Goal: Information Seeking & Learning: Learn about a topic

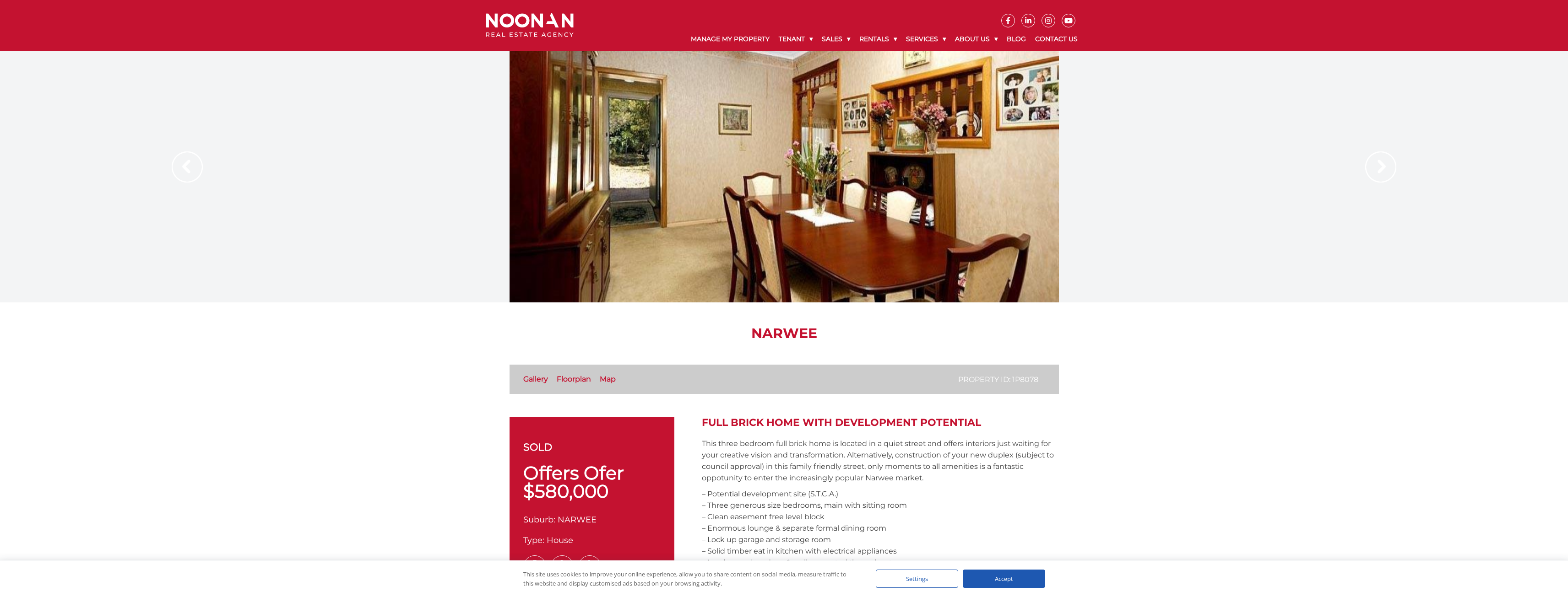
click at [570, 382] on link "Floorplan" at bounding box center [573, 379] width 35 height 9
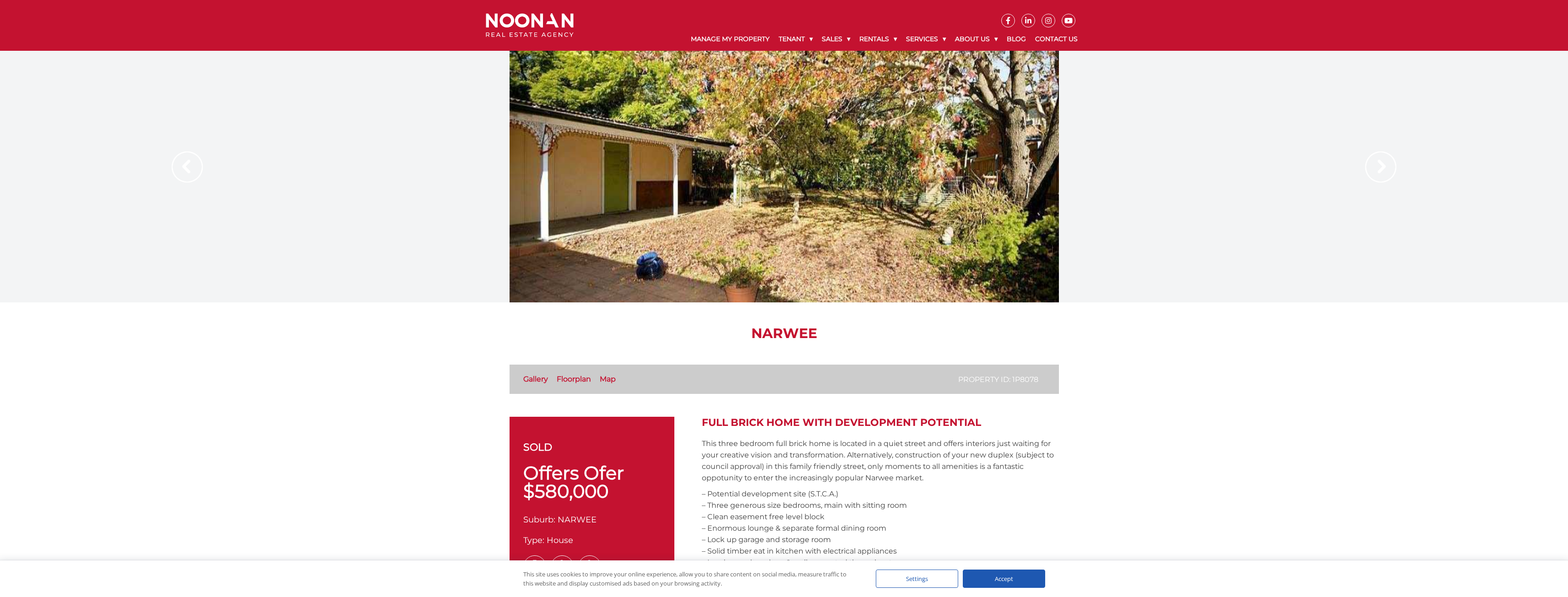
click at [528, 382] on link "Gallery" at bounding box center [536, 379] width 25 height 9
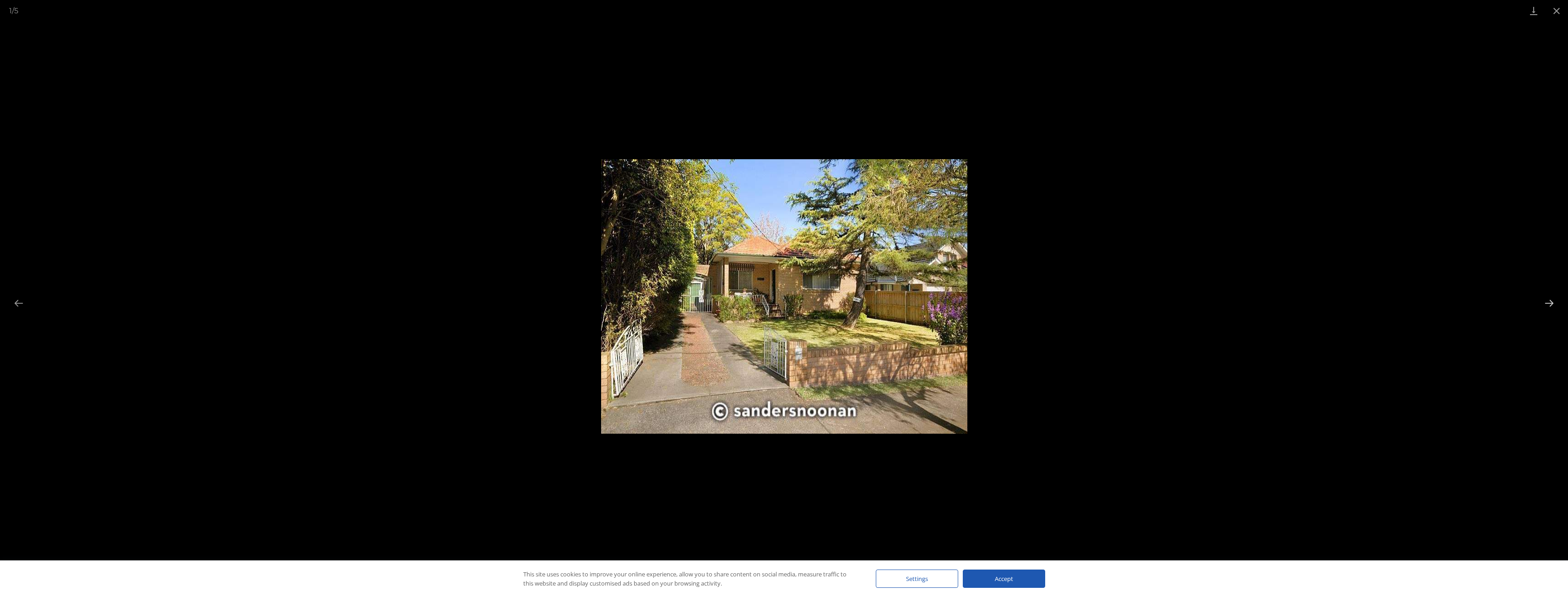
click at [1540, 301] on button "Next slide" at bounding box center [1548, 303] width 19 height 18
click at [1549, 303] on button "Next slide" at bounding box center [1548, 303] width 19 height 18
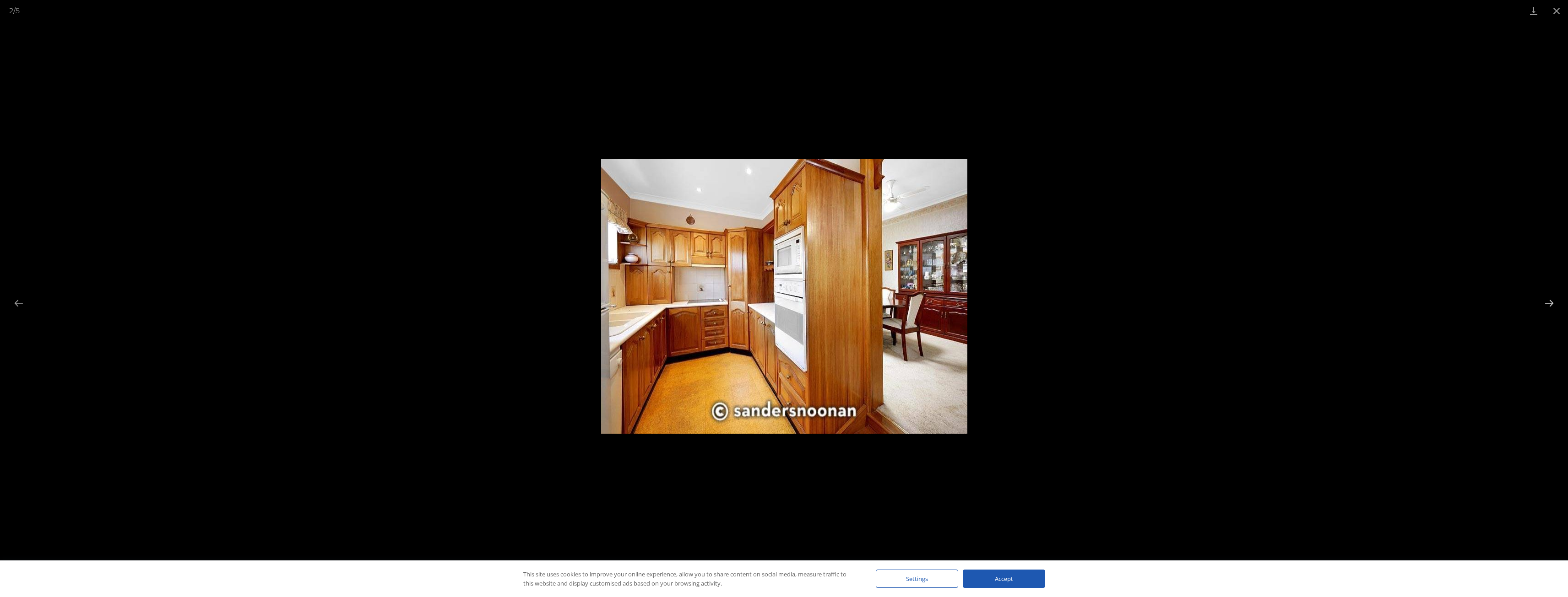
click at [1549, 303] on button "Next slide" at bounding box center [1548, 303] width 19 height 18
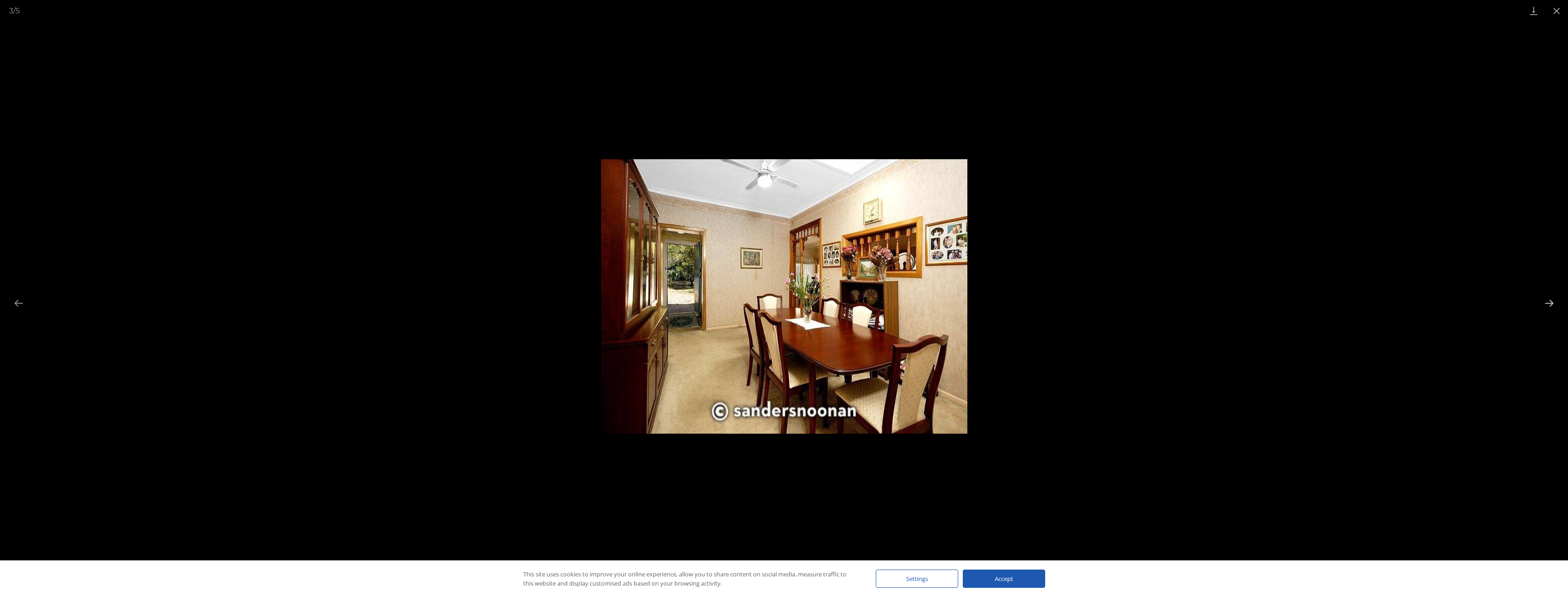
click at [1549, 303] on button "Next slide" at bounding box center [1548, 303] width 19 height 18
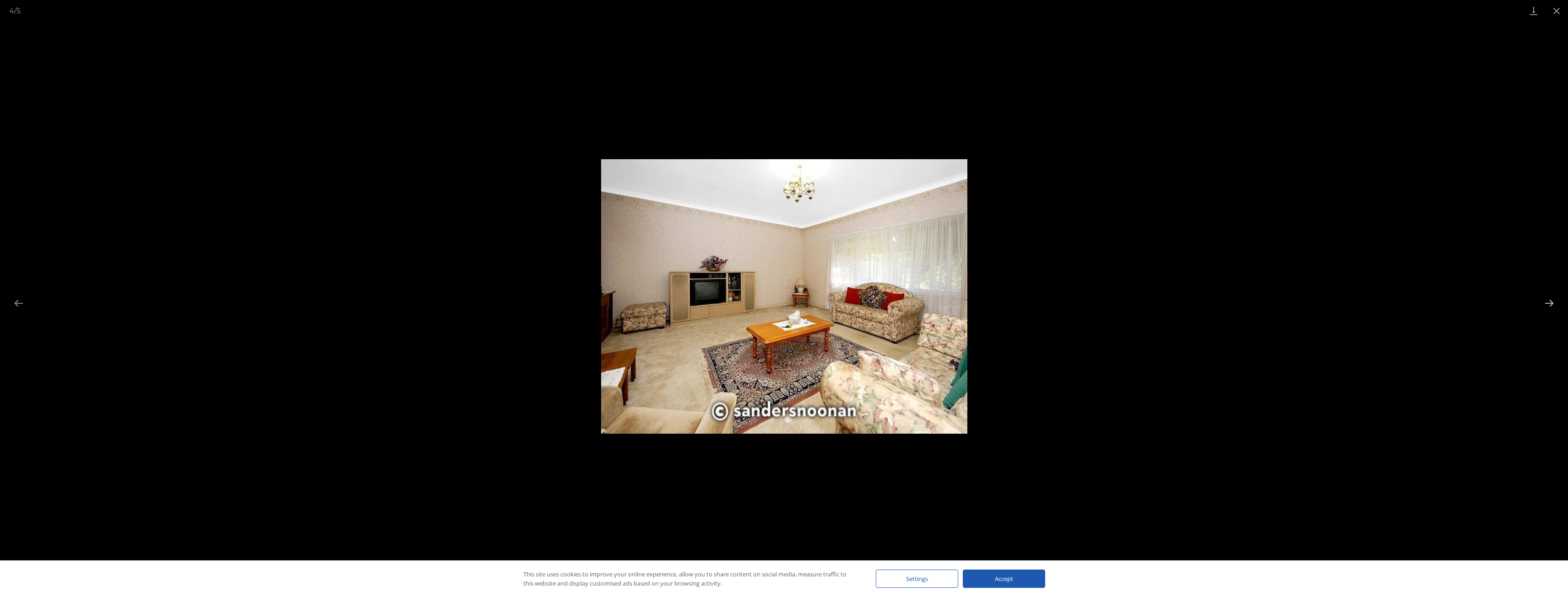
click at [1549, 303] on button "Next slide" at bounding box center [1548, 303] width 19 height 18
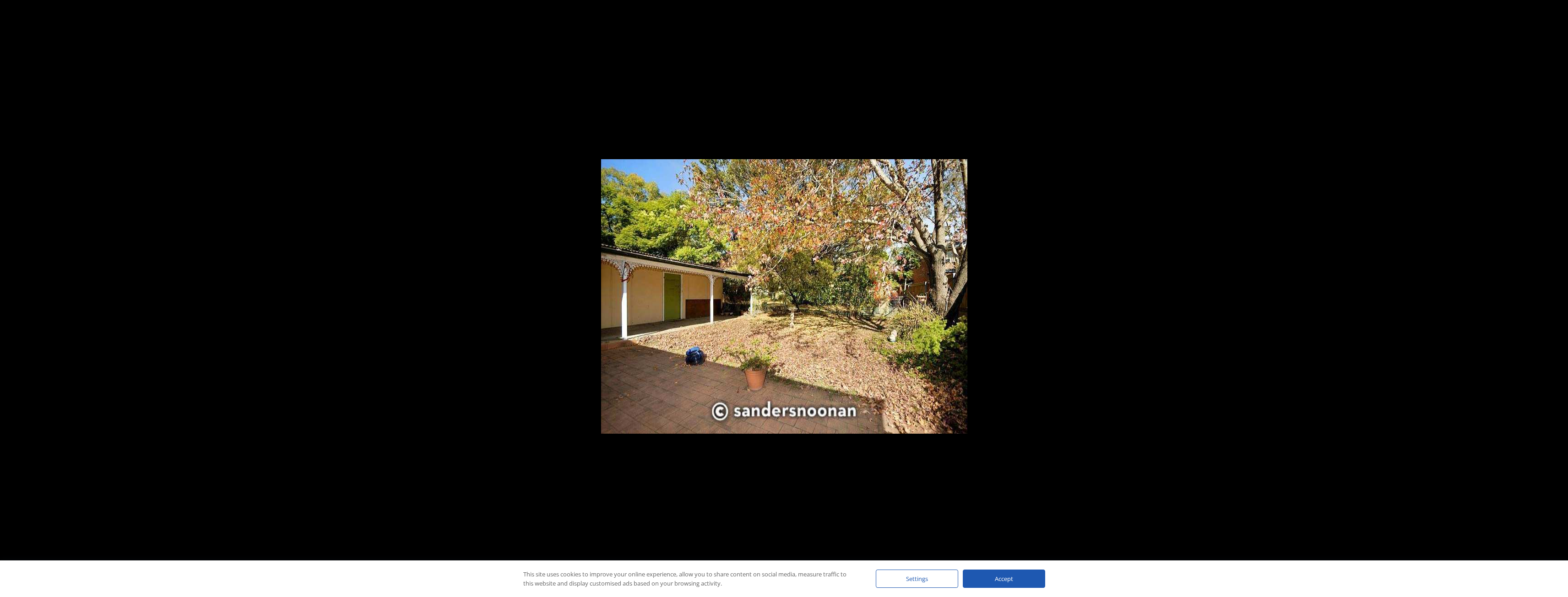
click at [1549, 303] on button "Next slide" at bounding box center [1553, 303] width 19 height 18
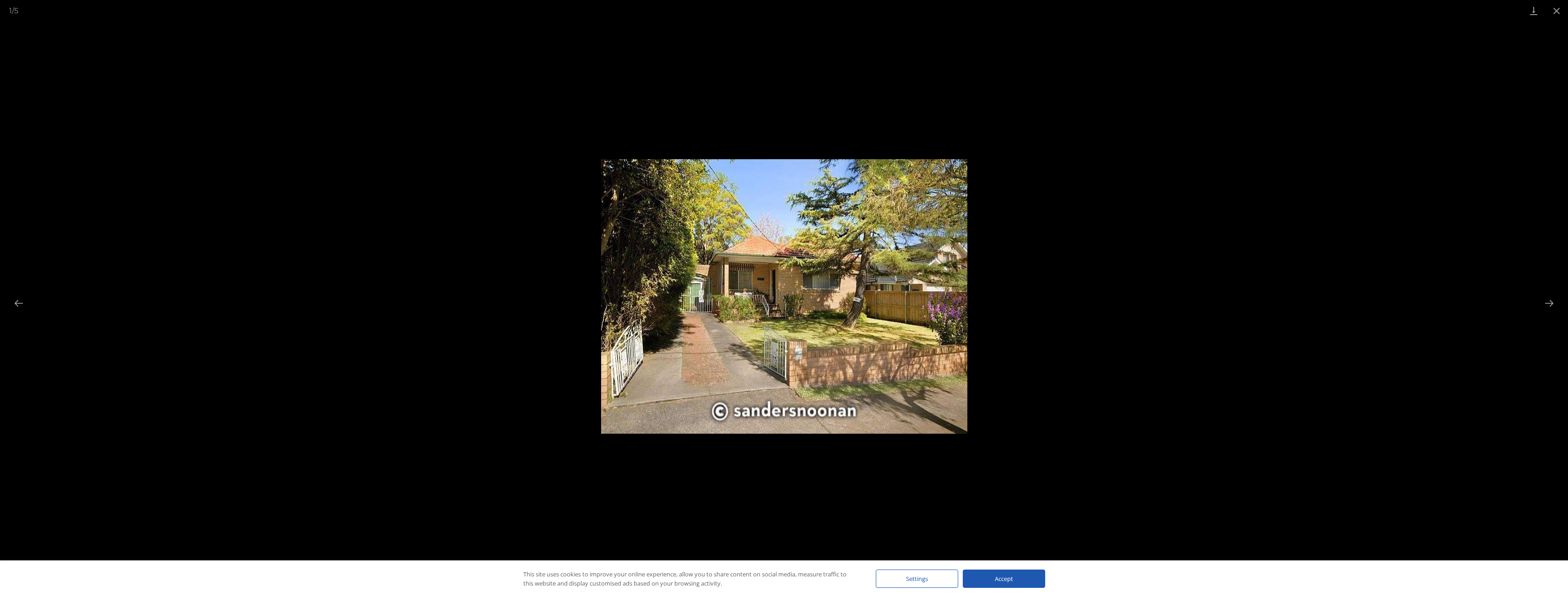
drag, startPoint x: 1549, startPoint y: 303, endPoint x: 1080, endPoint y: 351, distance: 471.4
click at [1080, 351] on div "1 / 5 Property Gallery" at bounding box center [784, 298] width 1568 height 597
click at [1546, 300] on button "Next slide" at bounding box center [1548, 303] width 19 height 18
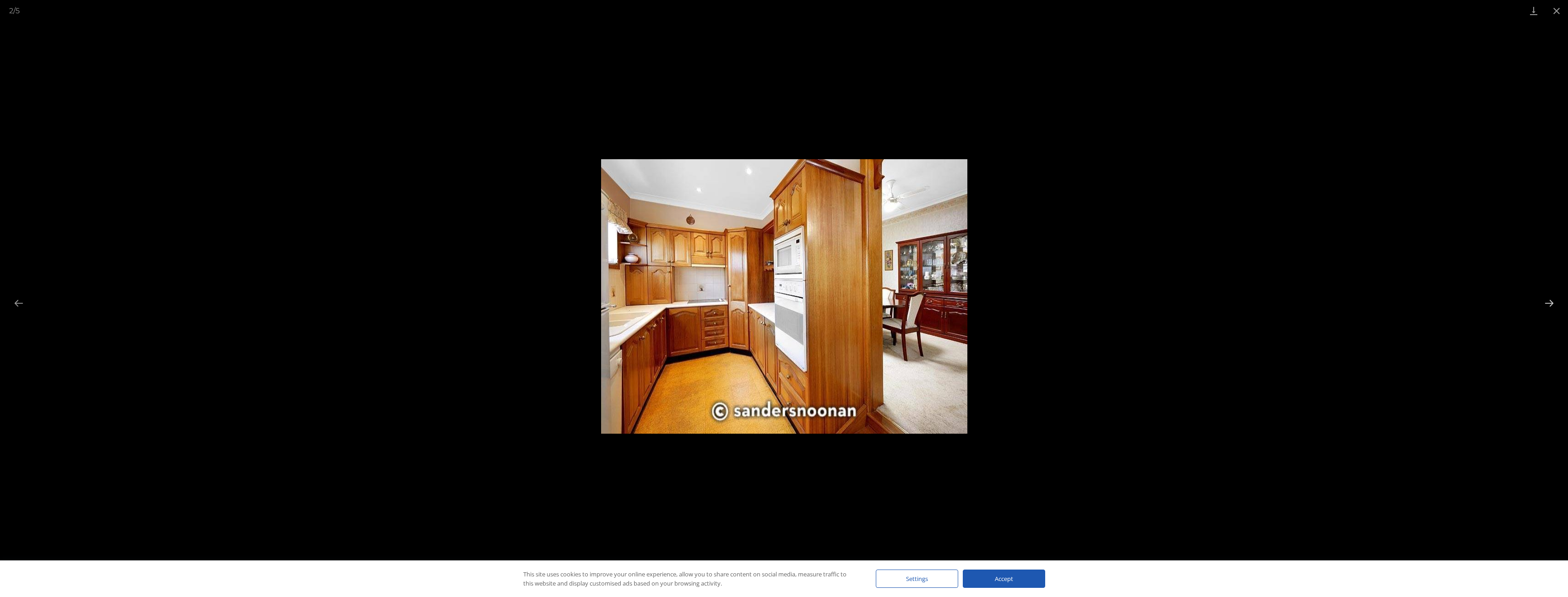
click at [1546, 300] on button "Next slide" at bounding box center [1548, 303] width 19 height 18
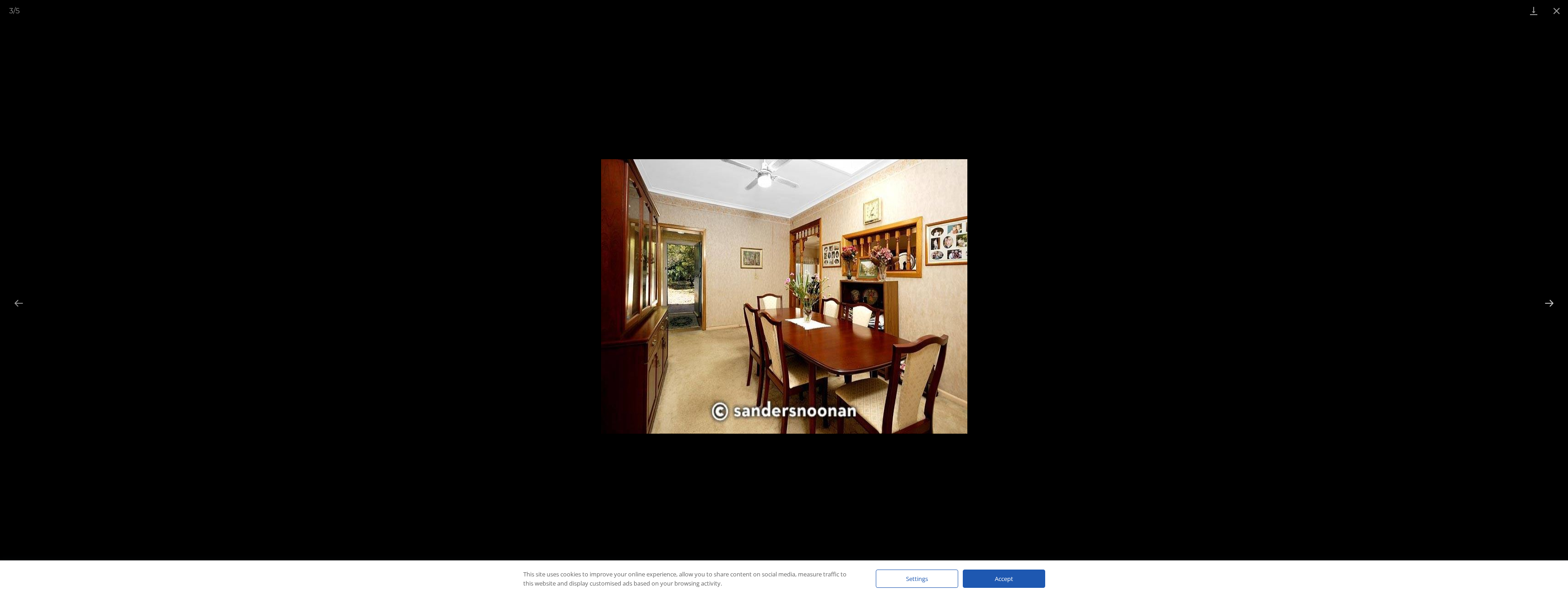
click at [1546, 300] on button "Next slide" at bounding box center [1548, 303] width 19 height 18
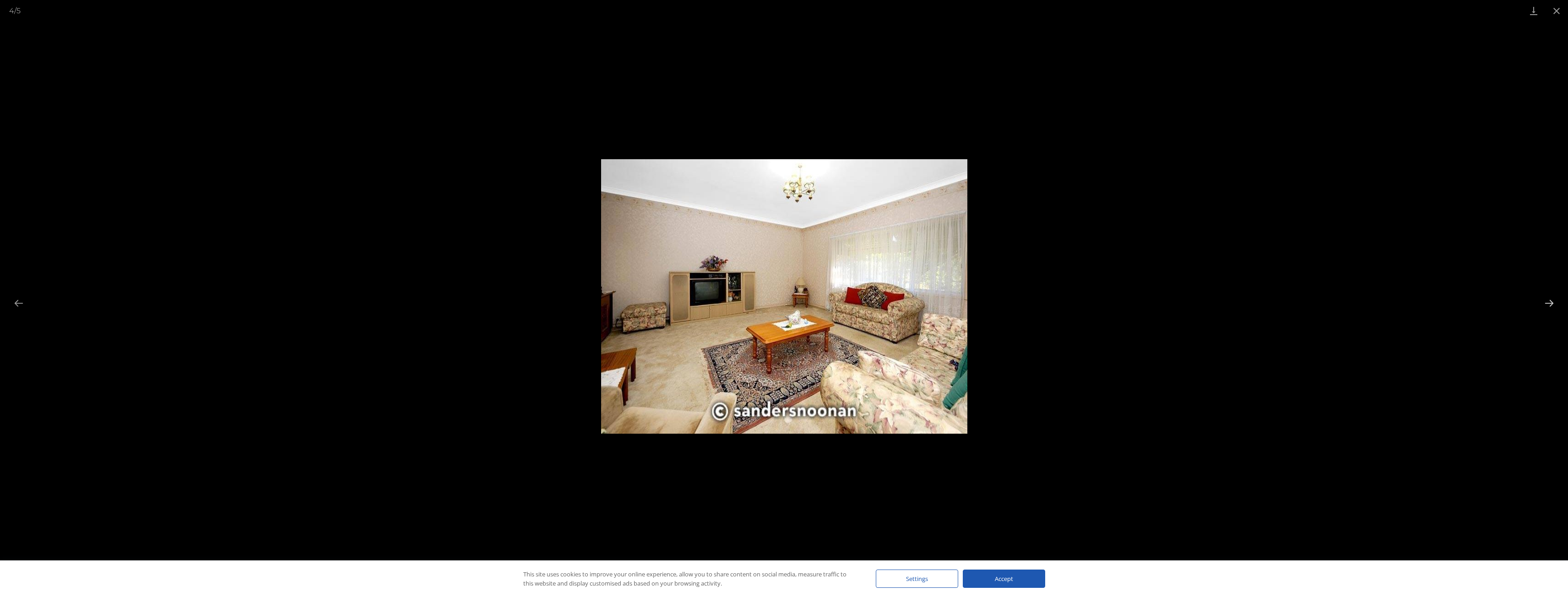
click at [1546, 300] on button "Next slide" at bounding box center [1548, 303] width 19 height 18
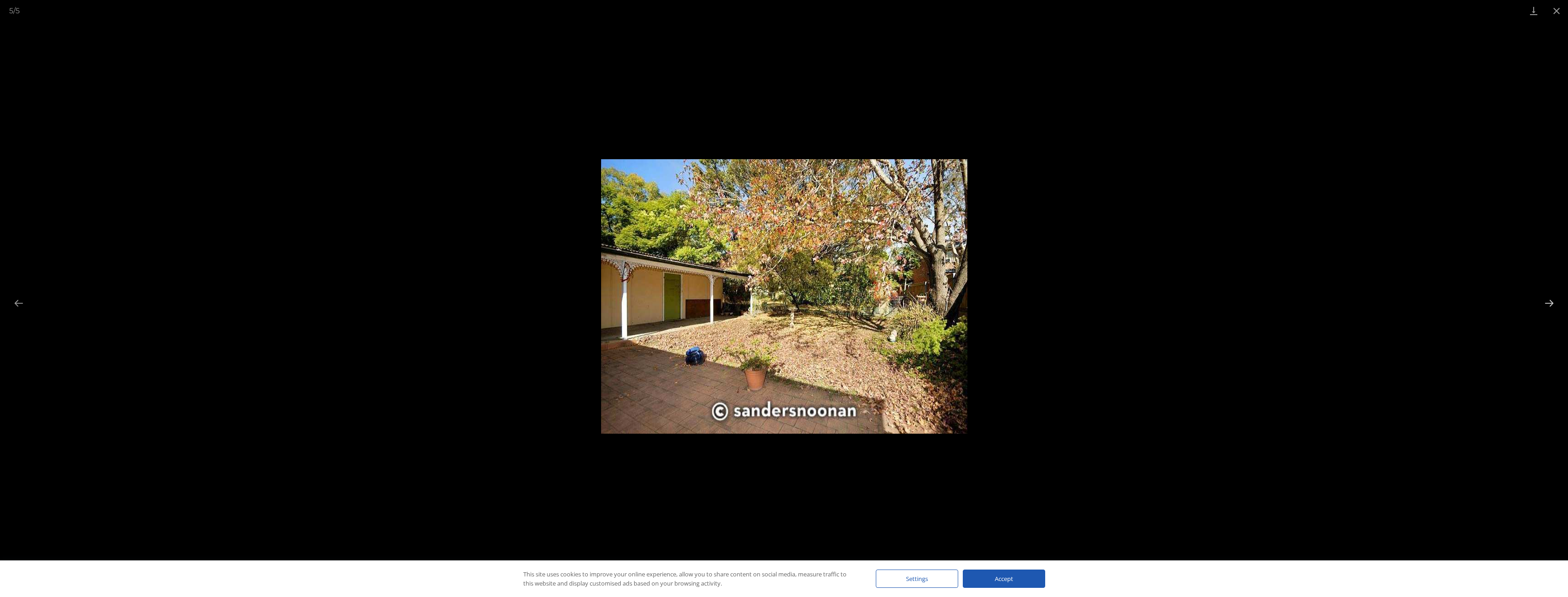
click at [1548, 300] on button "Next slide" at bounding box center [1548, 303] width 19 height 18
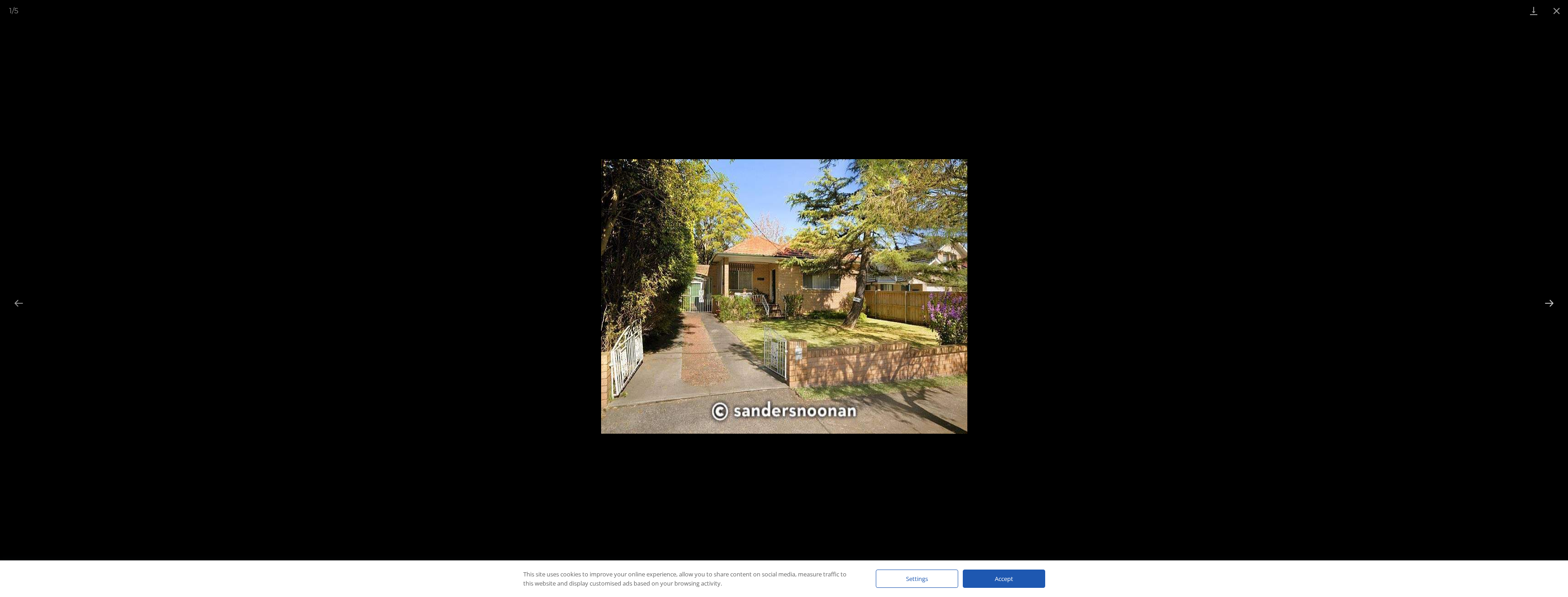
click at [1550, 299] on button "Next slide" at bounding box center [1548, 303] width 19 height 18
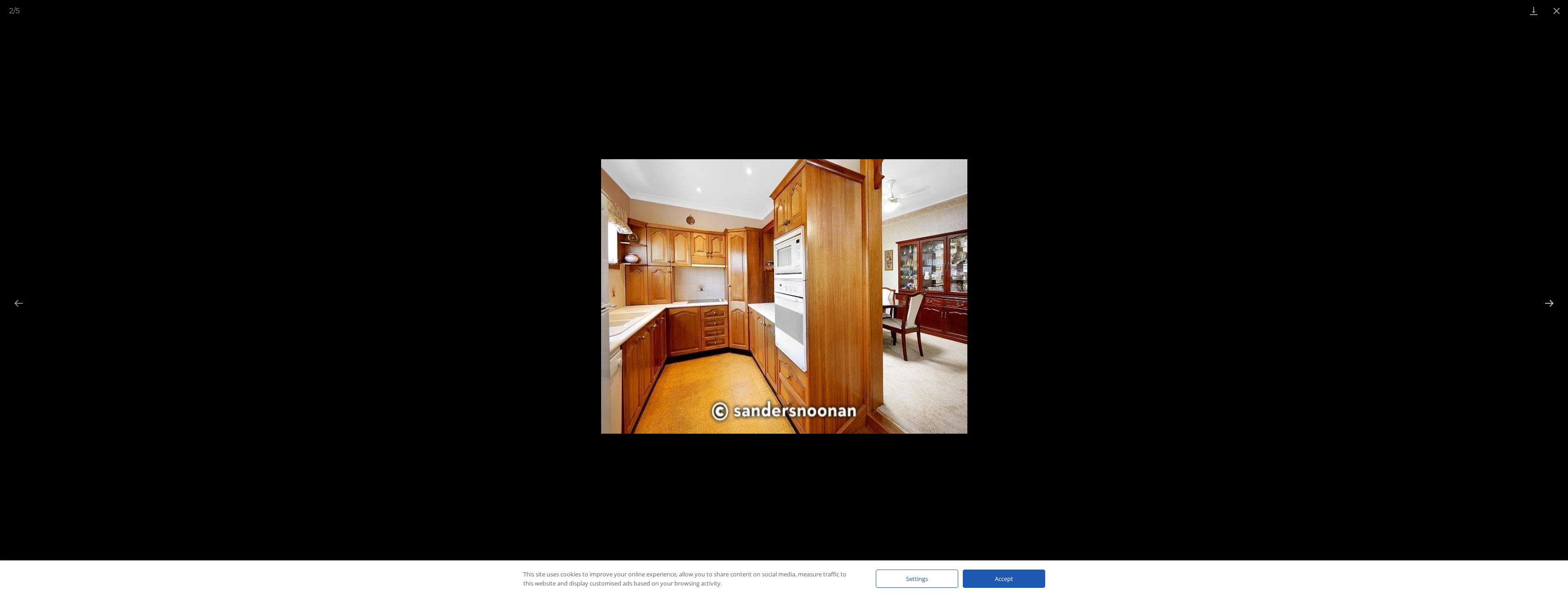
click at [1550, 299] on button "Next slide" at bounding box center [1548, 303] width 19 height 18
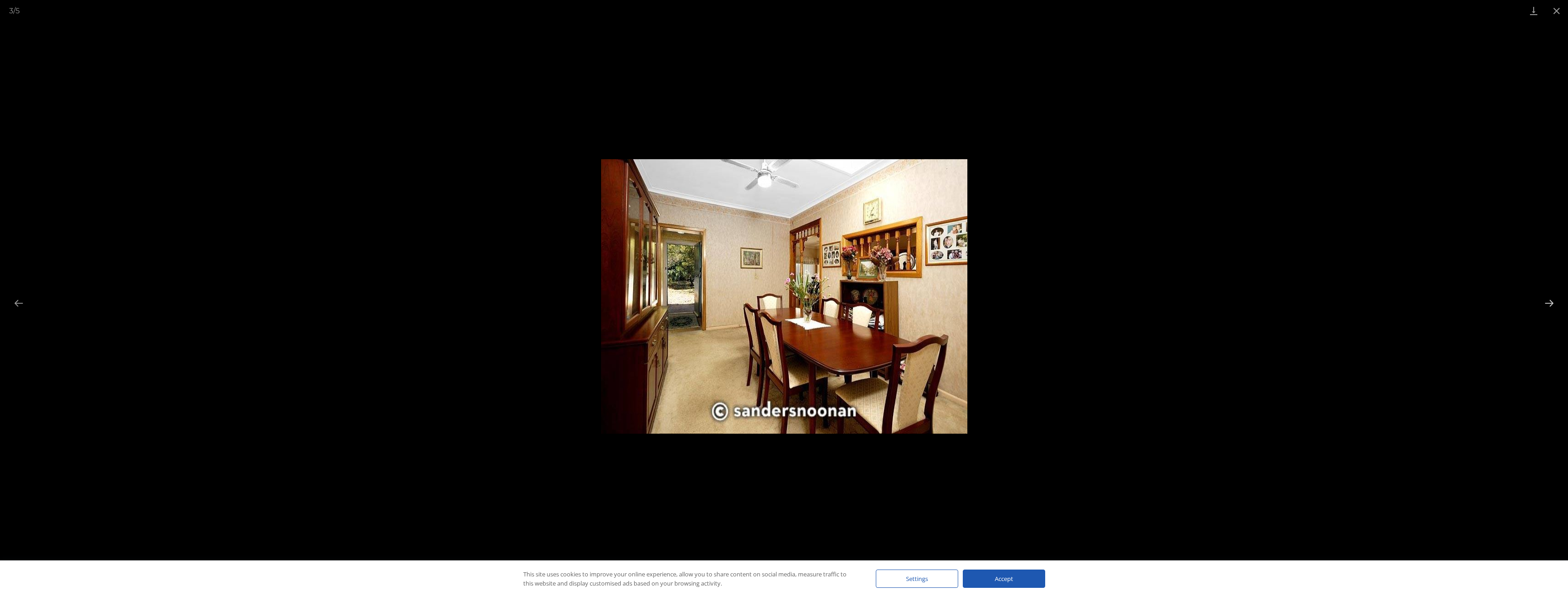
click at [1550, 299] on button "Next slide" at bounding box center [1548, 303] width 19 height 18
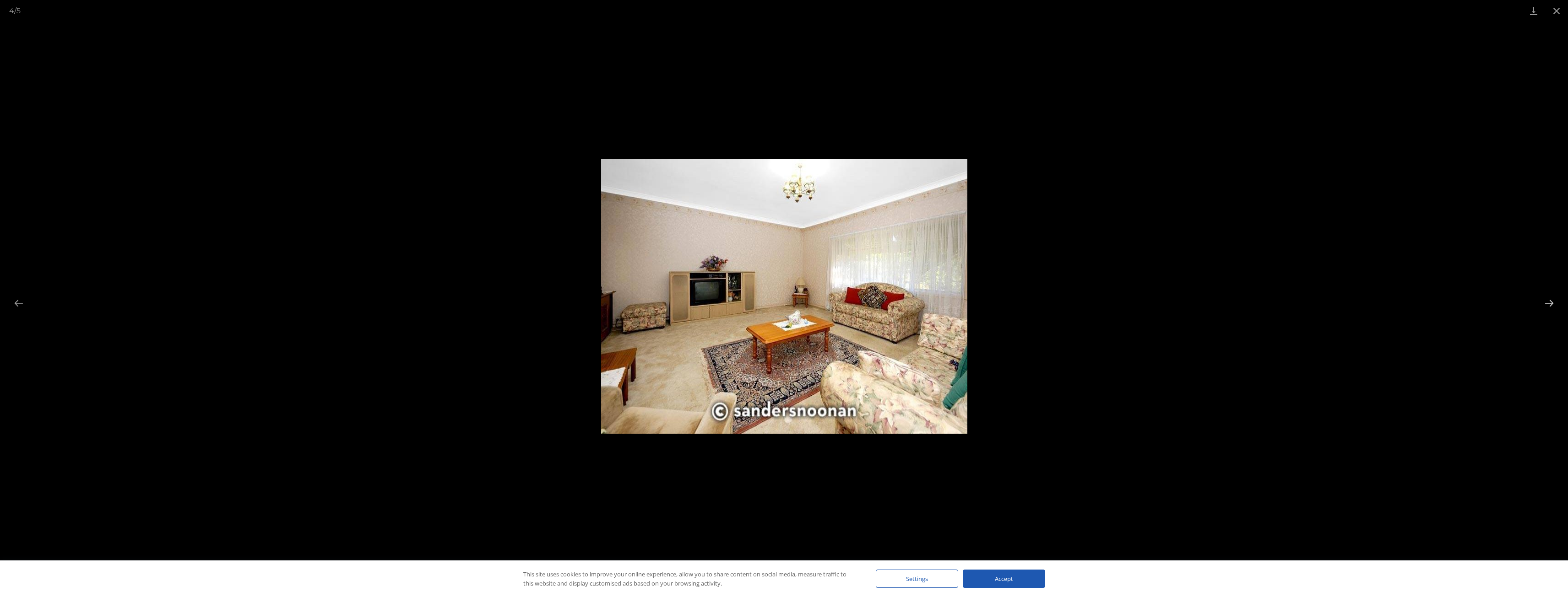
click at [1550, 299] on button "Next slide" at bounding box center [1548, 303] width 19 height 18
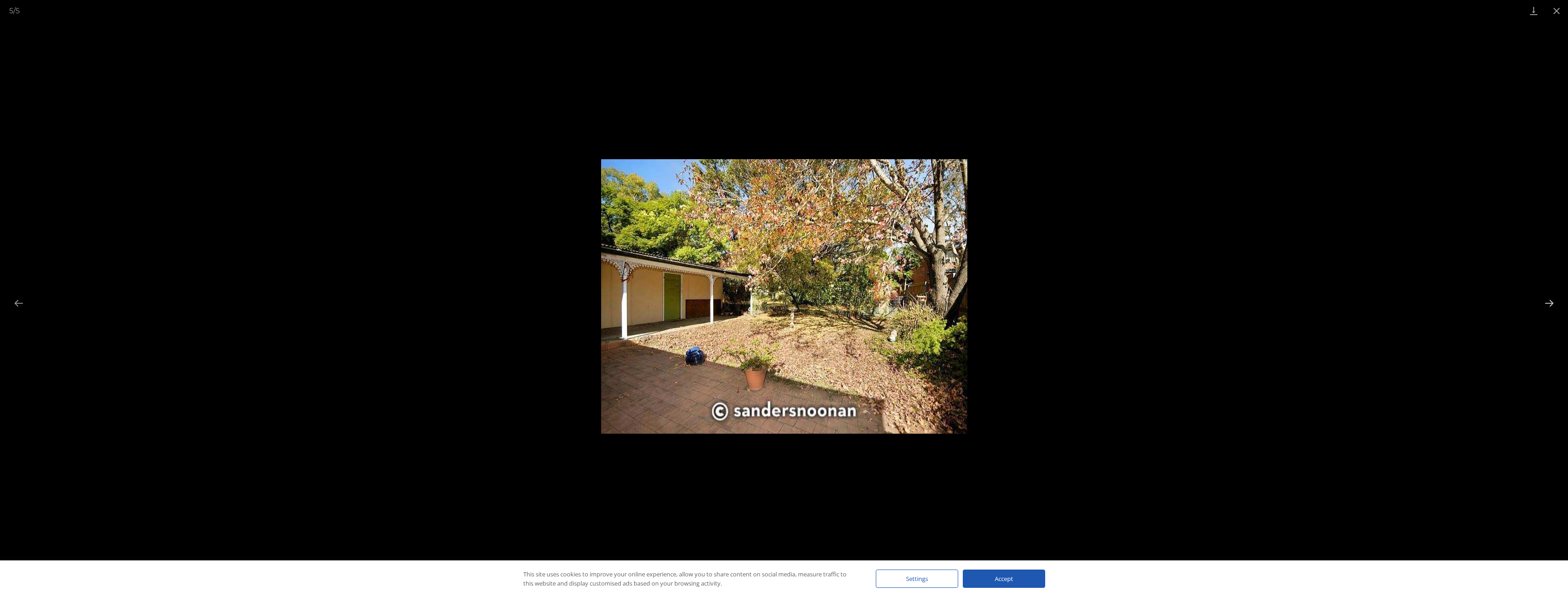
click at [1550, 299] on button "Next slide" at bounding box center [1548, 303] width 19 height 18
